Goal: Complete application form

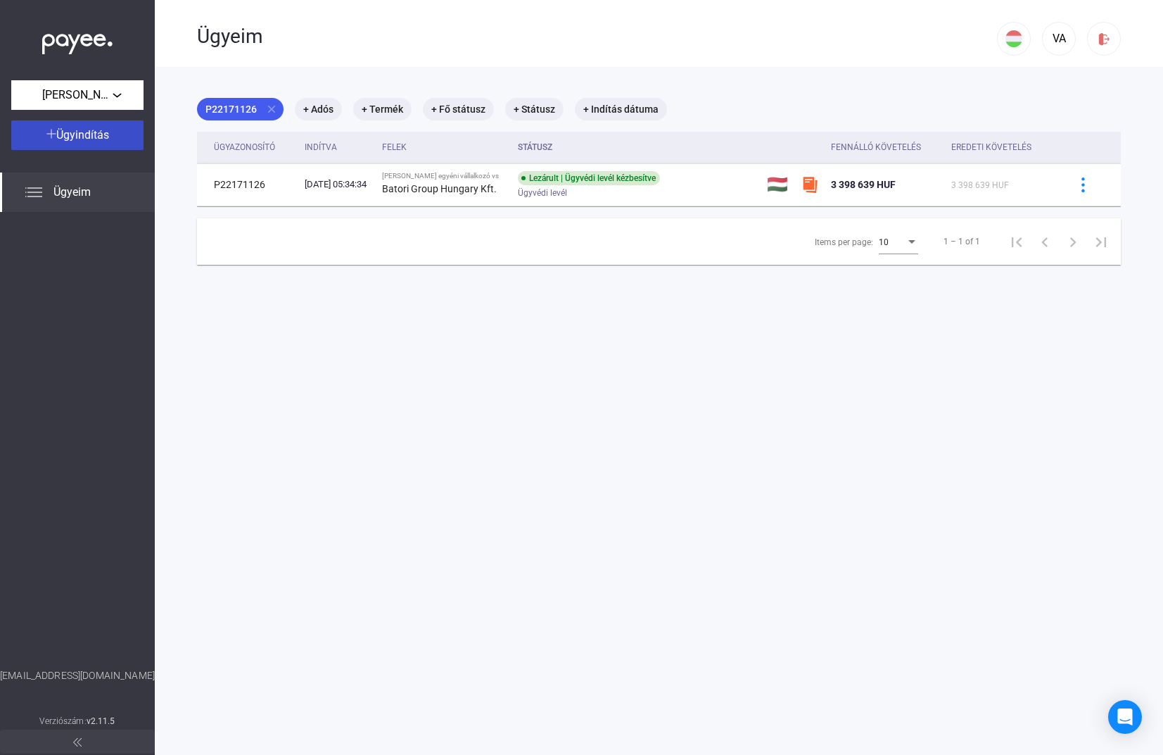
click at [99, 131] on span "Ügyindítás" at bounding box center [82, 134] width 53 height 13
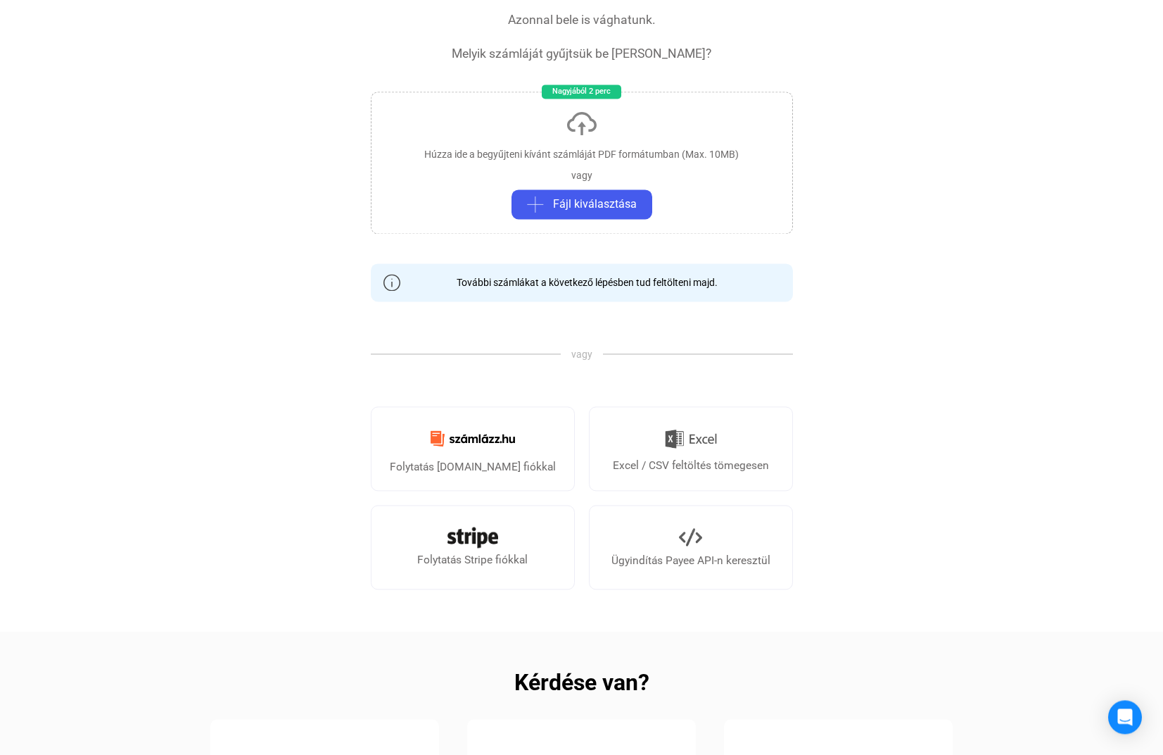
scroll to position [144, 0]
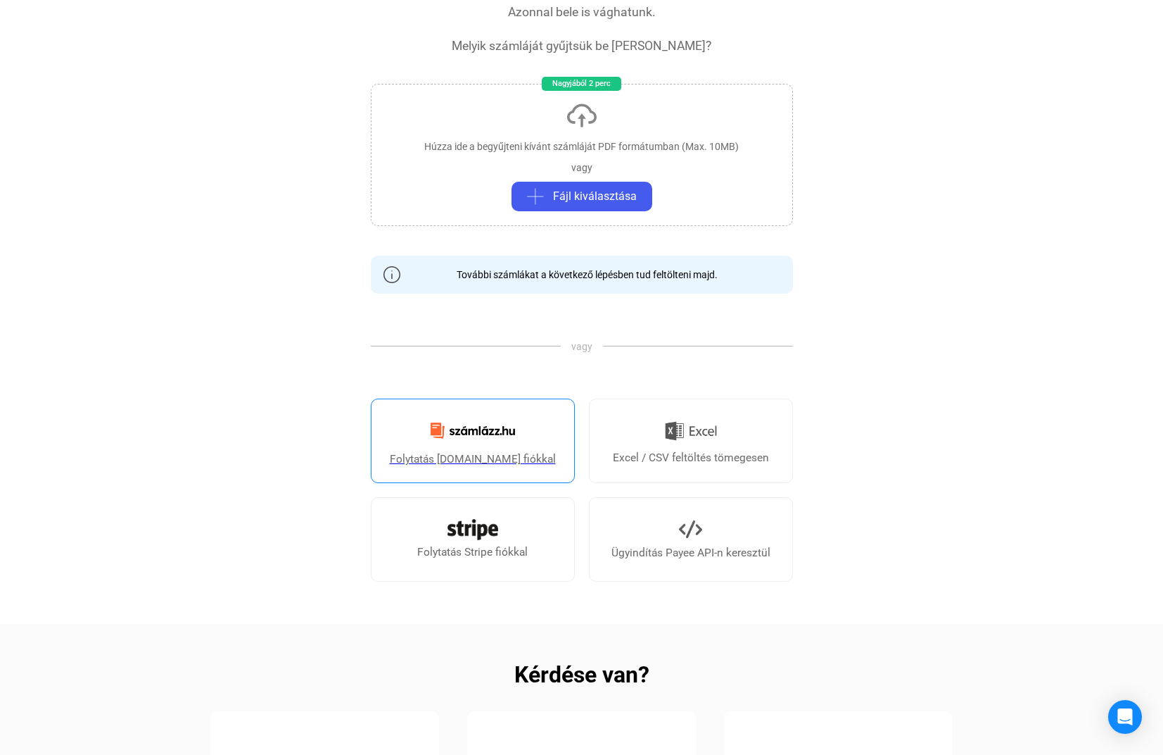
click at [488, 428] on img at bounding box center [472, 430] width 101 height 33
